Goal: Information Seeking & Learning: Learn about a topic

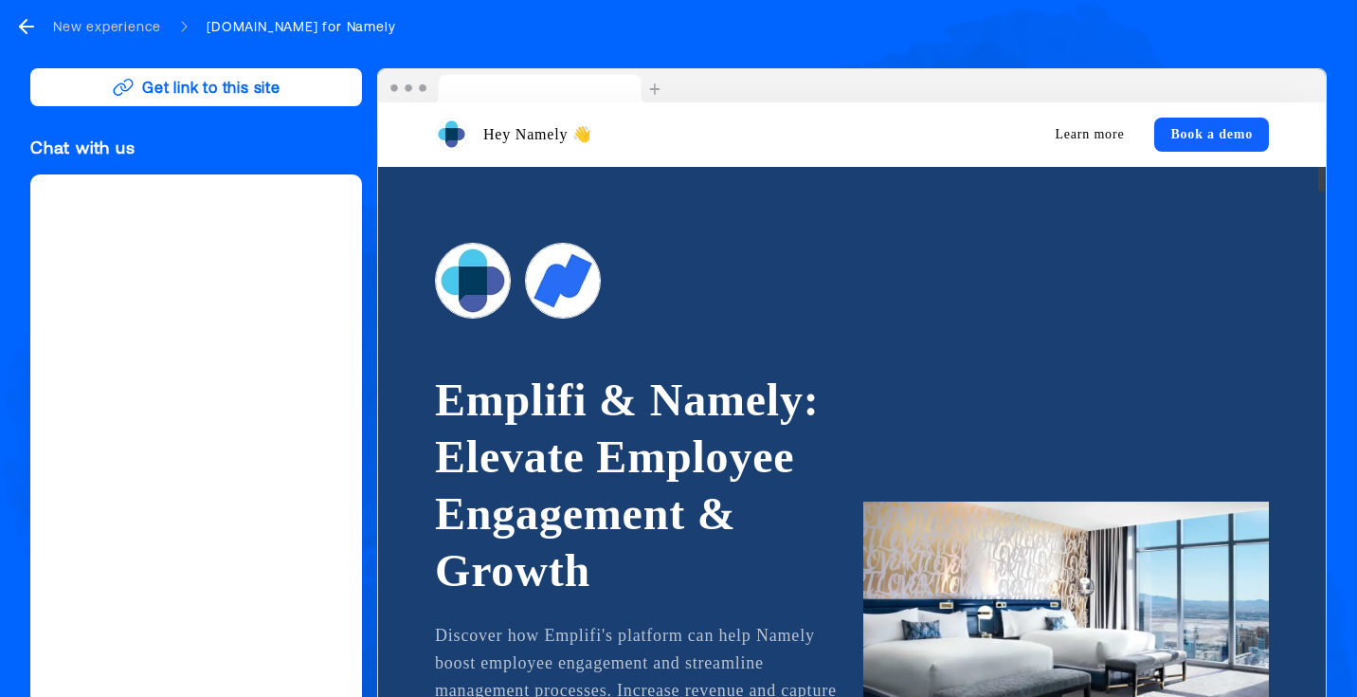
click at [31, 31] on icon "go back" at bounding box center [26, 26] width 23 height 23
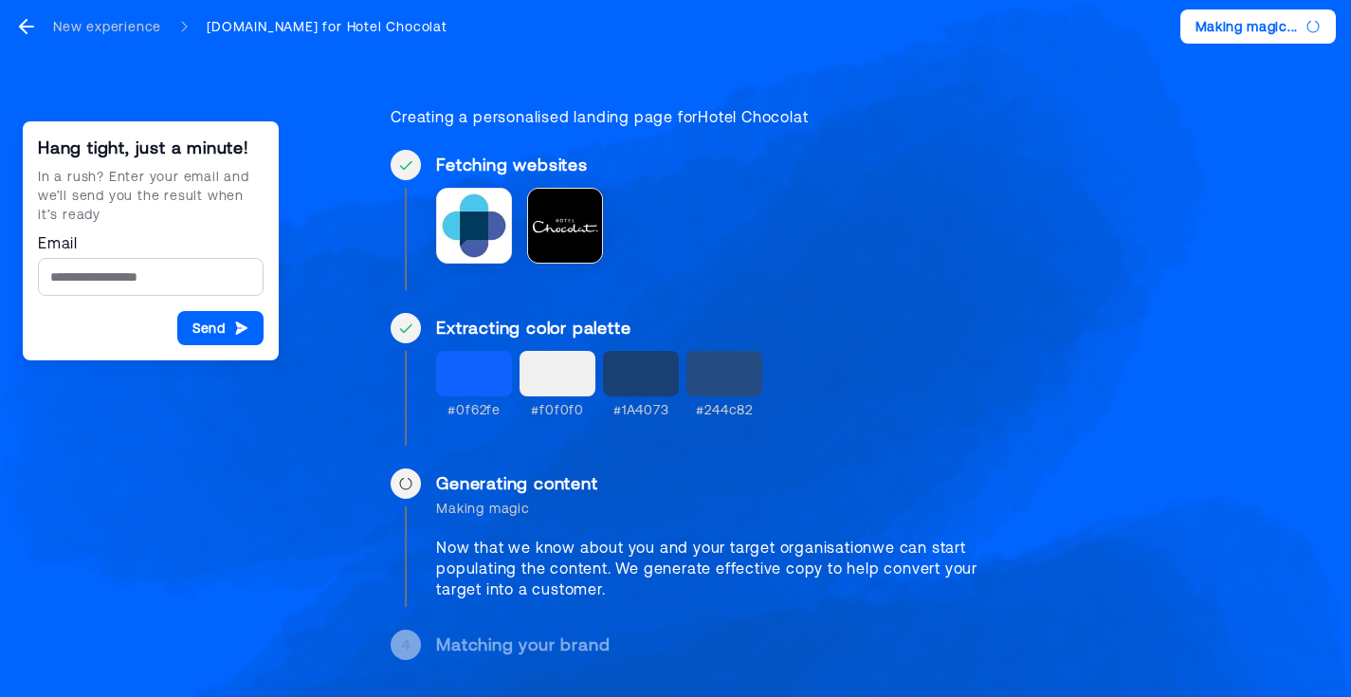
scroll to position [9, 0]
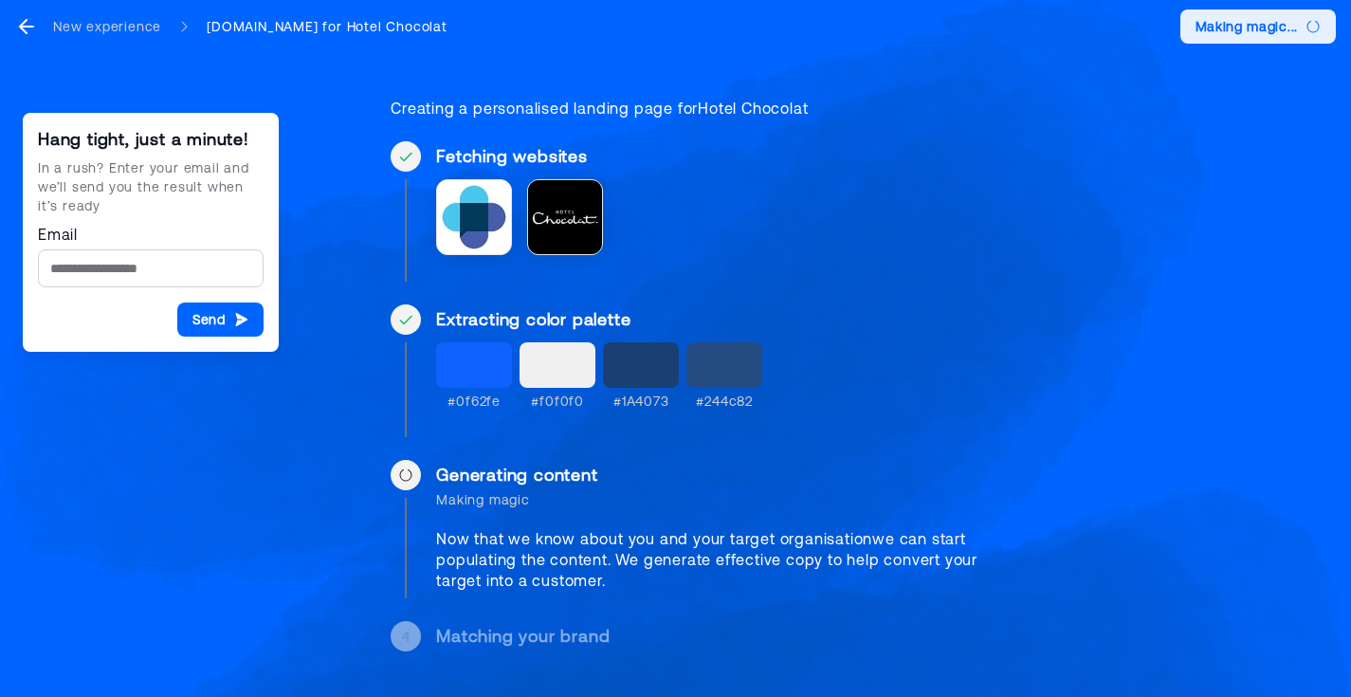
click at [1263, 13] on button "Making magic..." at bounding box center [1258, 26] width 156 height 34
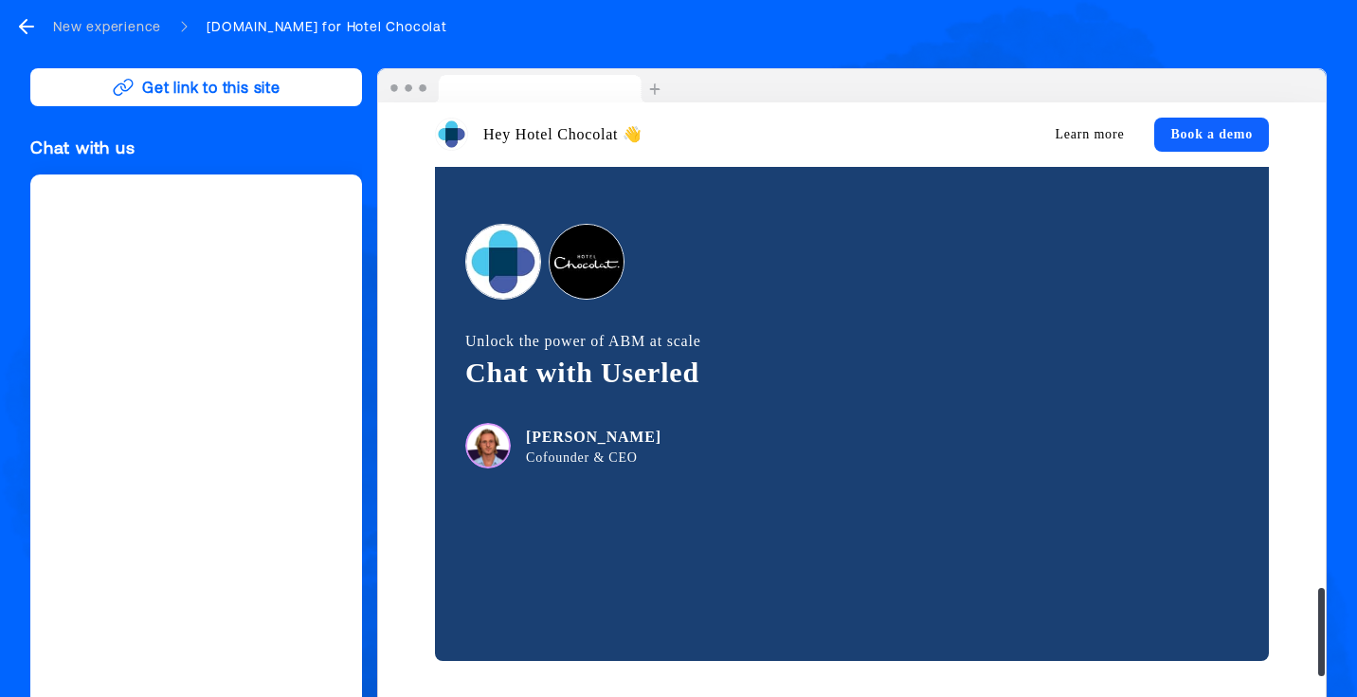
scroll to position [3346, 0]
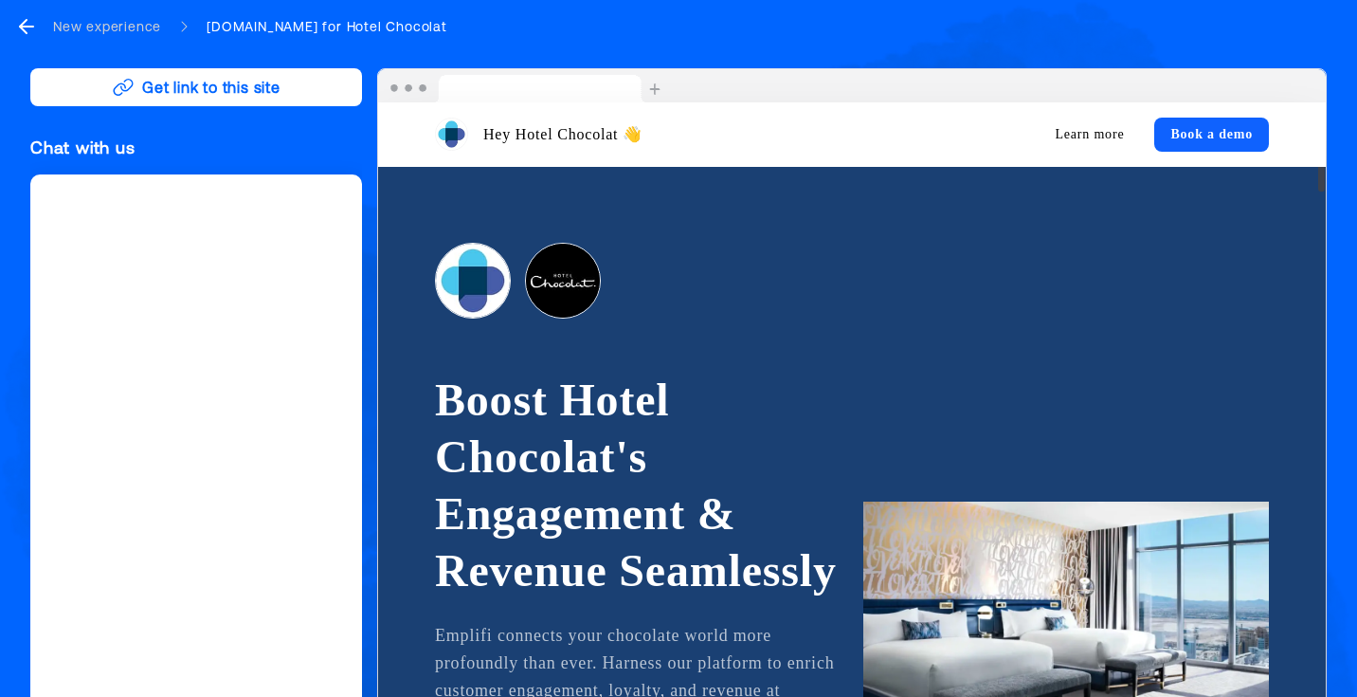
scroll to position [61, 0]
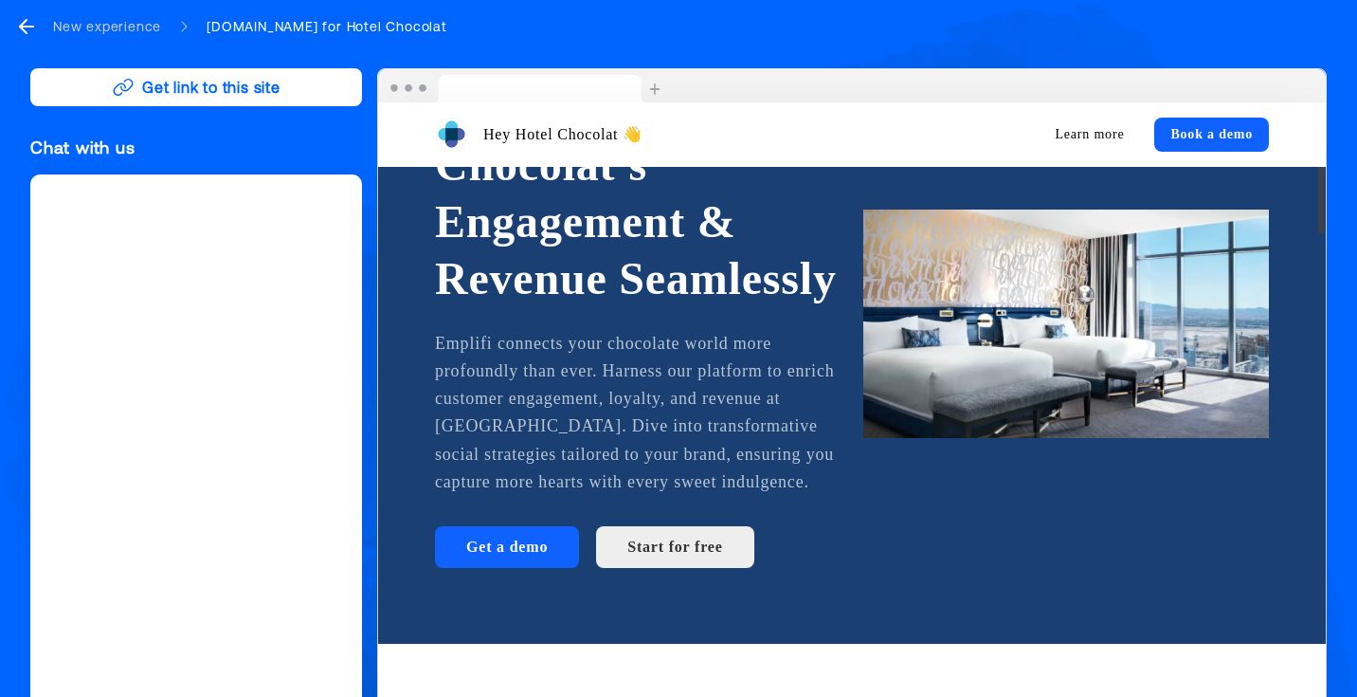
scroll to position [292, 0]
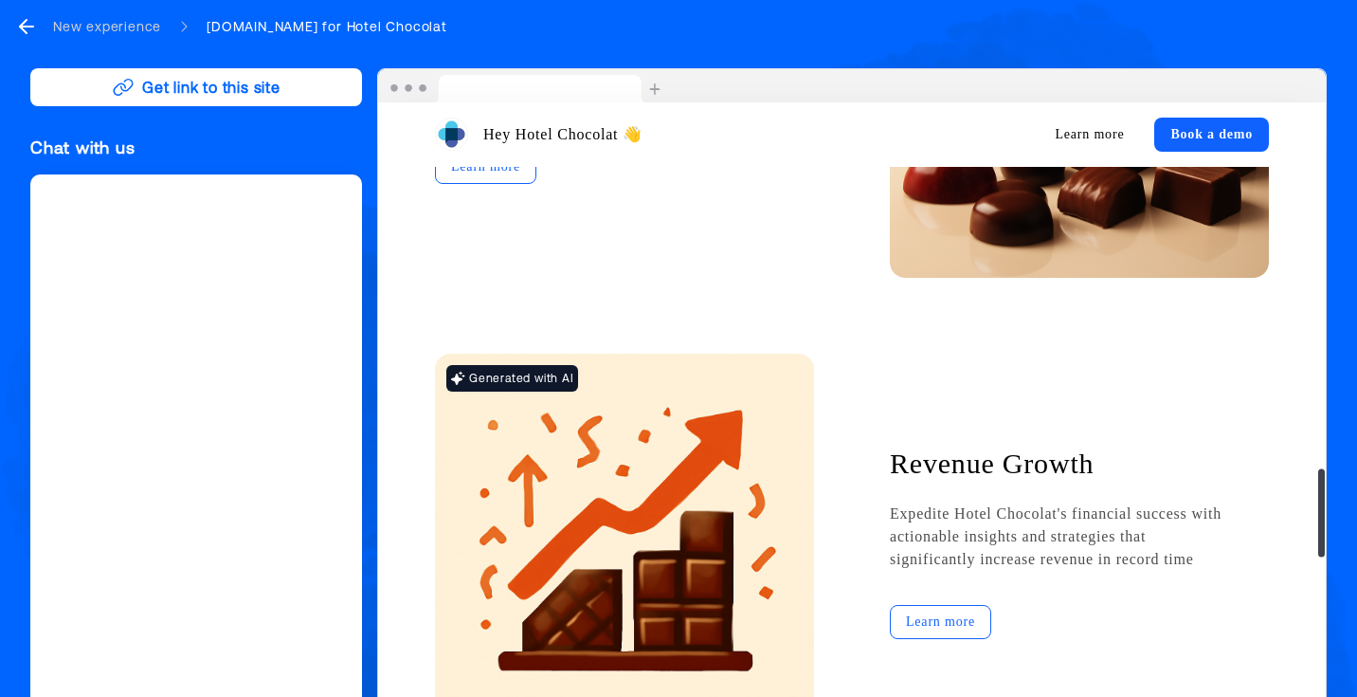
scroll to position [2542, 0]
